Goal: Information Seeking & Learning: Understand process/instructions

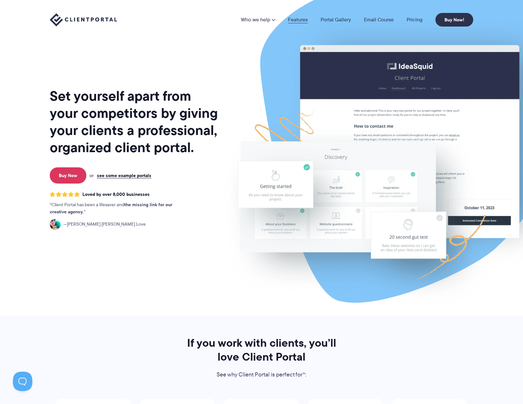
click at [296, 20] on link "Features" at bounding box center [298, 19] width 20 height 5
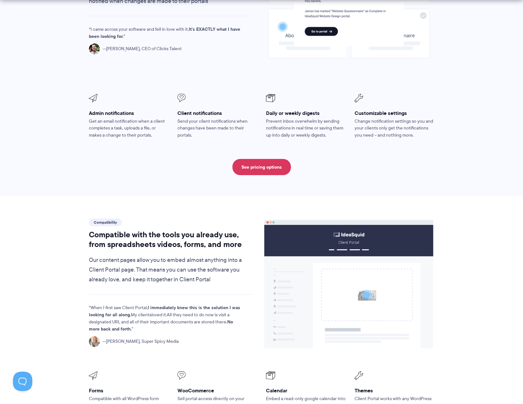
scroll to position [741, 0]
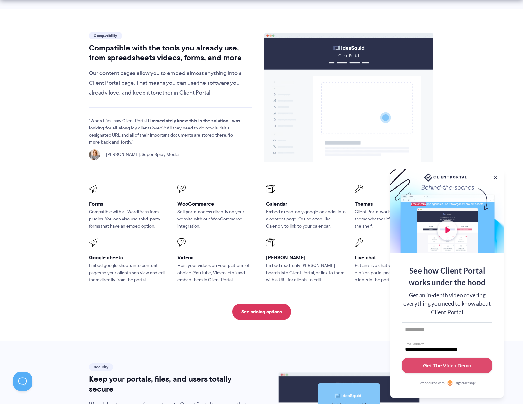
click at [326, 307] on section "Compatibility Compatible with the tools you already use, from spreadsheets vide…" at bounding box center [261, 174] width 523 height 331
click at [497, 173] on button at bounding box center [496, 177] width 8 height 8
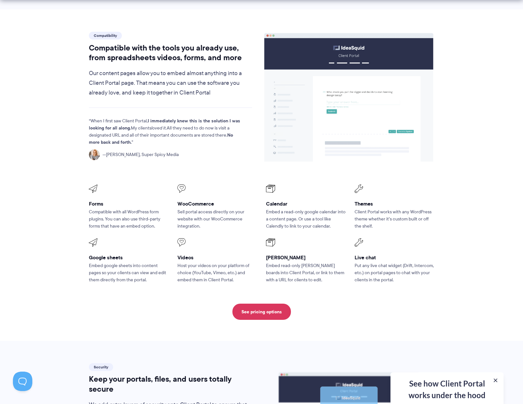
click at [360, 200] on h3 "Themes" at bounding box center [395, 203] width 80 height 7
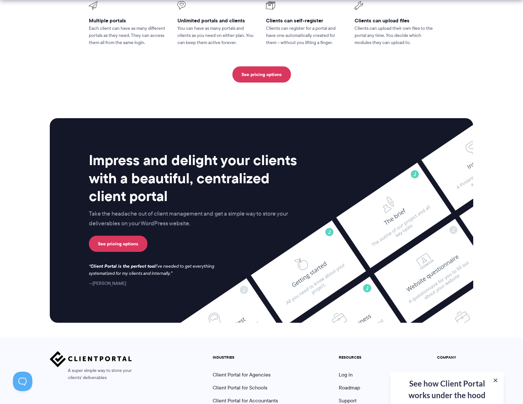
scroll to position [1597, 0]
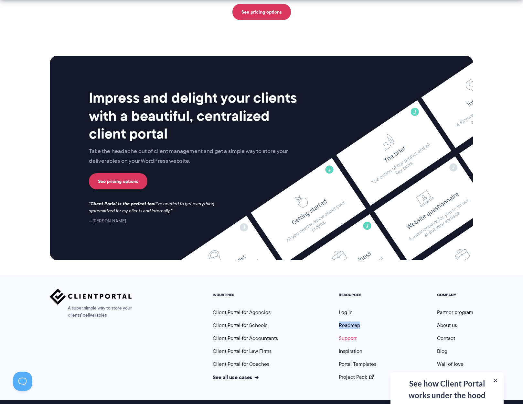
click at [352, 334] on link "Support" at bounding box center [348, 337] width 18 height 7
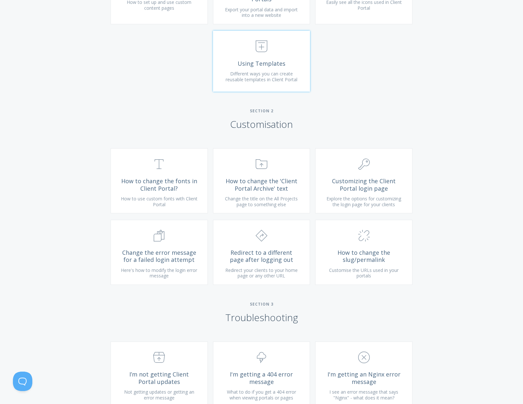
scroll to position [386, 0]
click at [352, 173] on span ".cls-1{fill:none;stroke:#000;stroke-miterlimit:10;stroke-width:2px;} 1. General" at bounding box center [363, 163] width 77 height 20
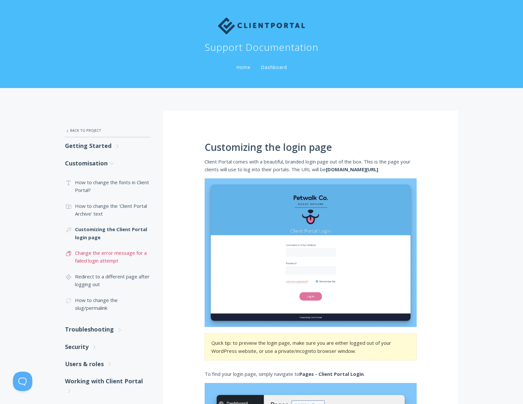
click at [112, 255] on link ".st0{fill:none;stroke:#000000;stroke-width:2;stroke-miterlimit:10;} Untitled-16…" at bounding box center [107, 257] width 85 height 24
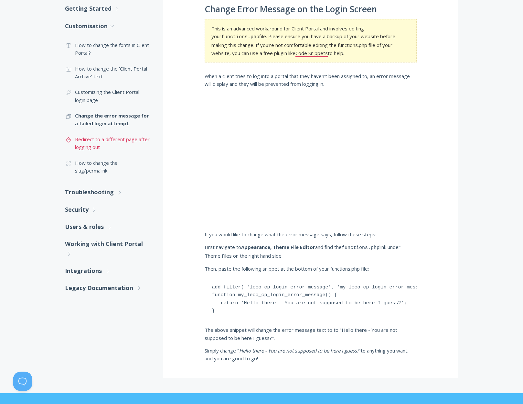
scroll to position [106, 0]
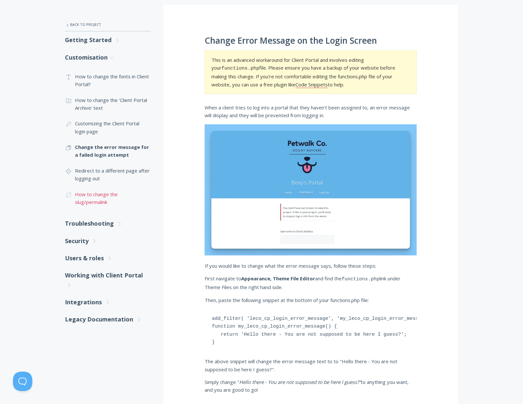
click at [98, 194] on link ".cls-1{fill:none;stroke:#000;stroke-miterlimit:10;stroke-width:2px;} 1. General…" at bounding box center [107, 198] width 85 height 24
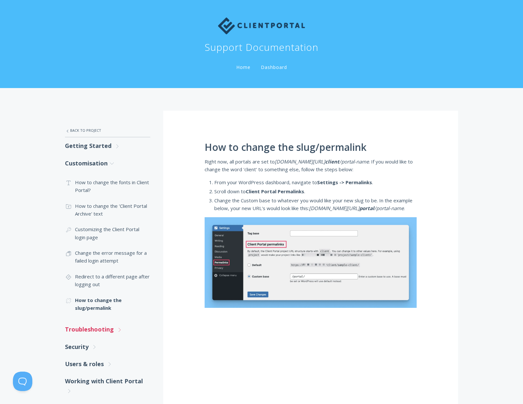
click at [104, 322] on link "Troubleshooting .st0{fill:none;stroke:#000000;stroke-width:2;stroke-miterlimit:…" at bounding box center [107, 329] width 85 height 17
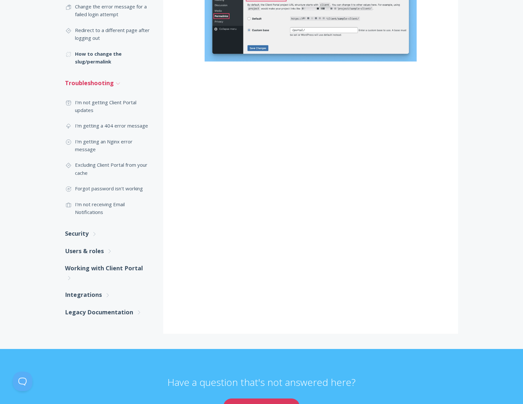
scroll to position [248, 0]
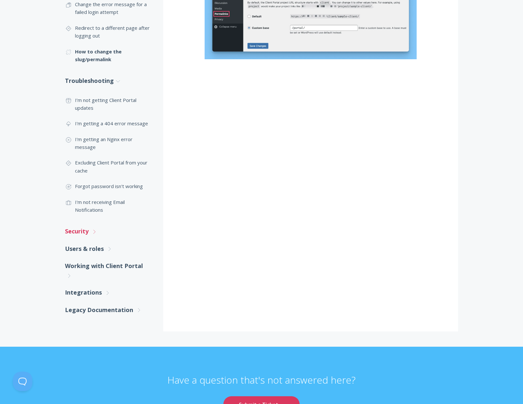
click at [74, 231] on link "Security .st0{fill:none;stroke:#000000;stroke-width:2;stroke-miterlimit:10;} Un…" at bounding box center [107, 231] width 85 height 17
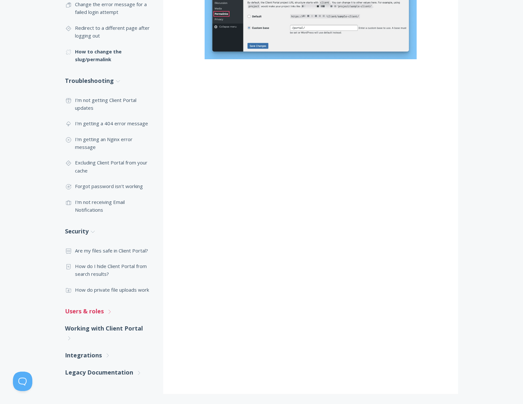
click at [93, 310] on link "Users & roles .st0{fill:none;stroke:#000000;stroke-width:2;stroke-miterlimit:10…" at bounding box center [107, 310] width 85 height 17
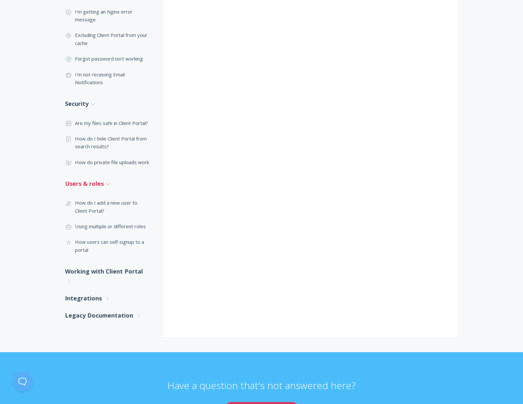
scroll to position [382, 0]
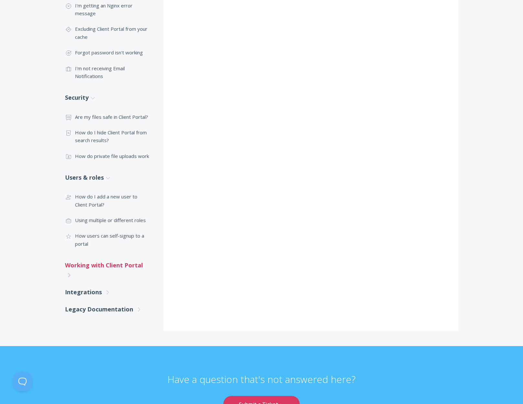
click at [101, 270] on link "Working with Client Portal .st0{fill:none;stroke:#000000;stroke-width:2;stroke-…" at bounding box center [107, 270] width 85 height 27
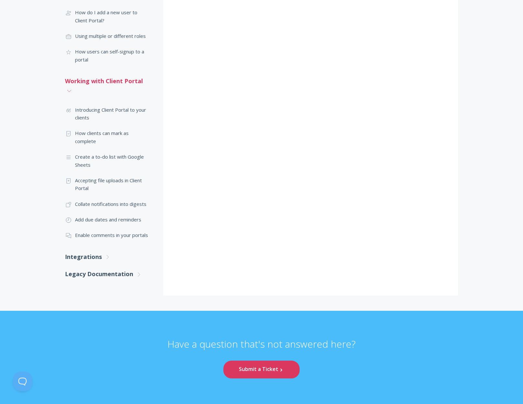
scroll to position [566, 0]
click at [93, 256] on link "Integrations .st0{fill:none;stroke:#000000;stroke-width:2;stroke-miterlimit:10;…" at bounding box center [107, 256] width 85 height 17
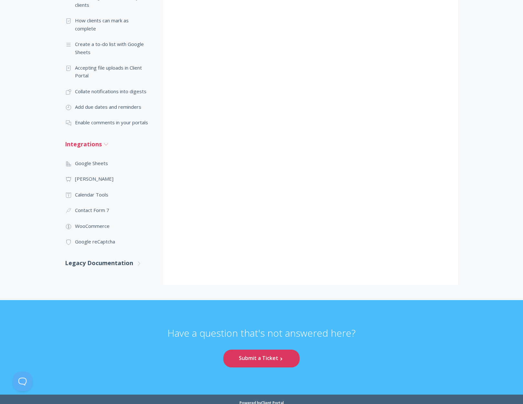
scroll to position [686, 0]
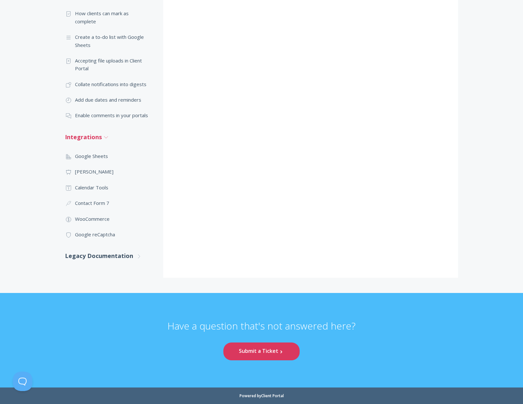
click at [93, 256] on link "Legacy Documentation .st0{fill:none;stroke:#000000;stroke-width:2;stroke-miterl…" at bounding box center [107, 255] width 85 height 17
